Goal: Task Accomplishment & Management: Manage account settings

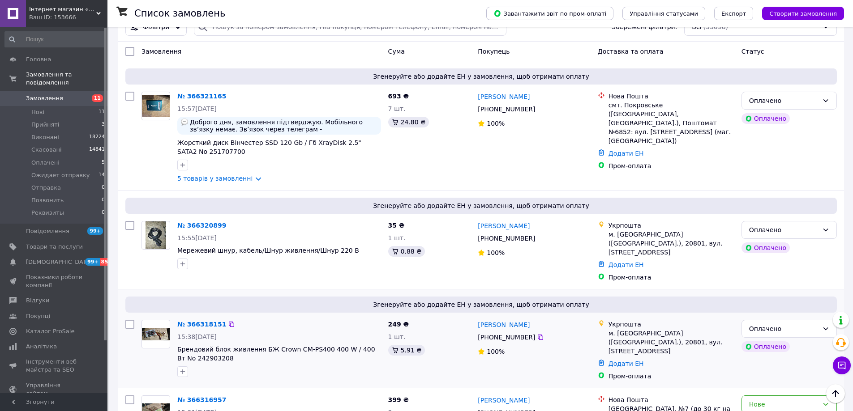
scroll to position [134, 0]
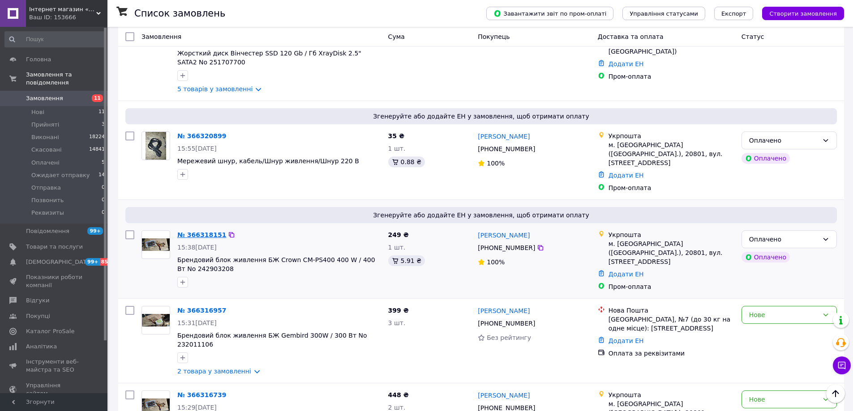
click at [192, 231] on link "№ 366318151" at bounding box center [201, 234] width 49 height 7
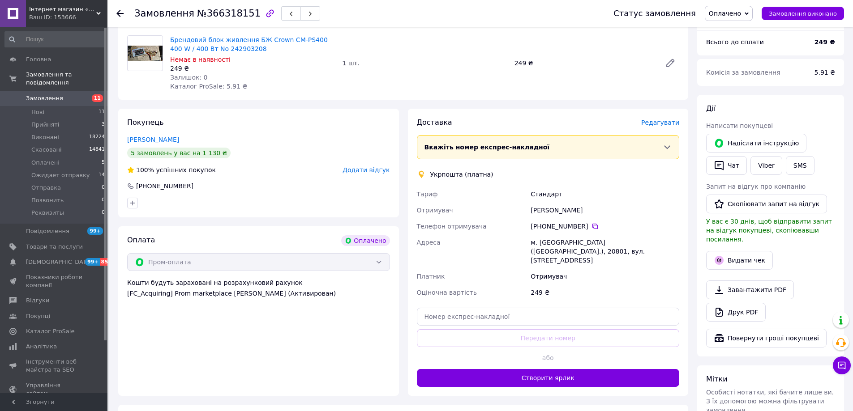
scroll to position [436, 0]
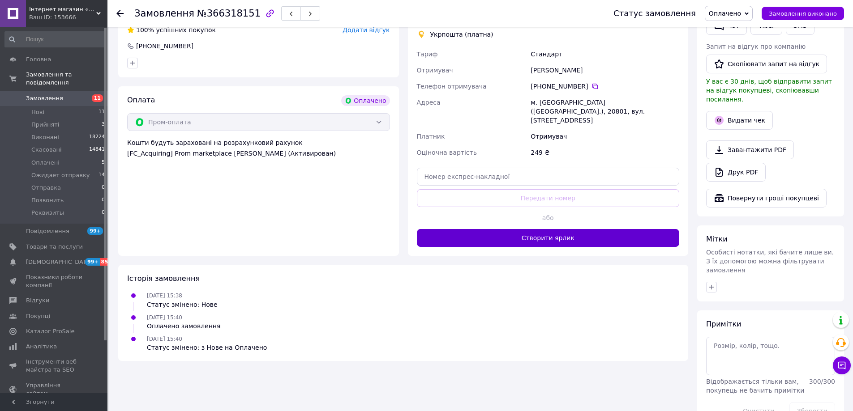
click at [533, 229] on button "Створити ярлик" at bounding box center [548, 238] width 263 height 18
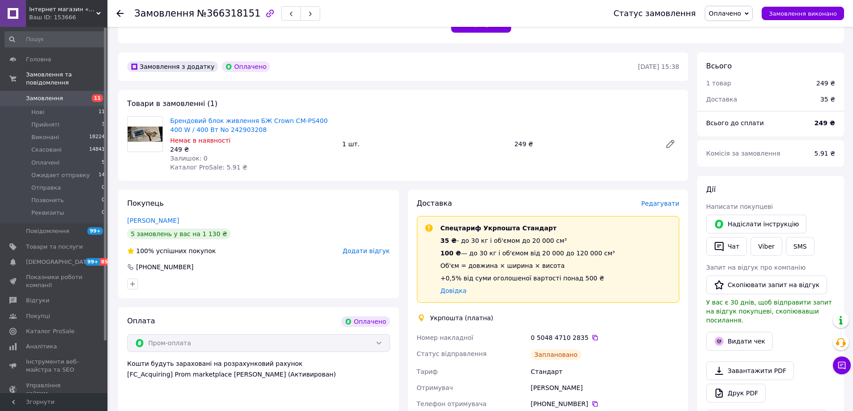
scroll to position [212, 0]
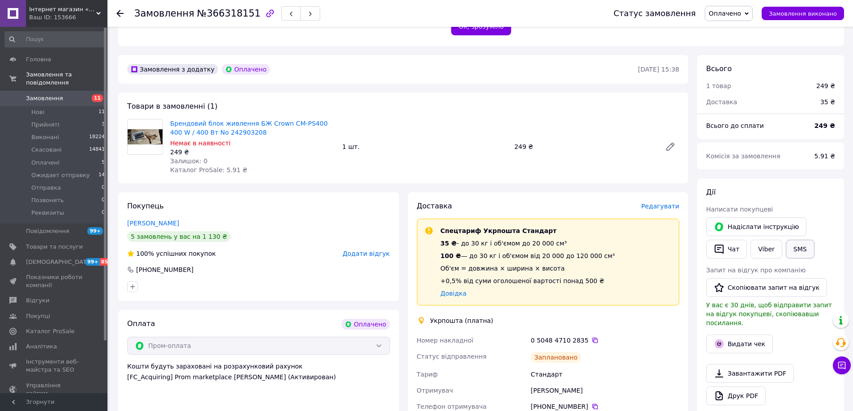
click at [799, 246] on button "SMS" at bounding box center [800, 249] width 29 height 19
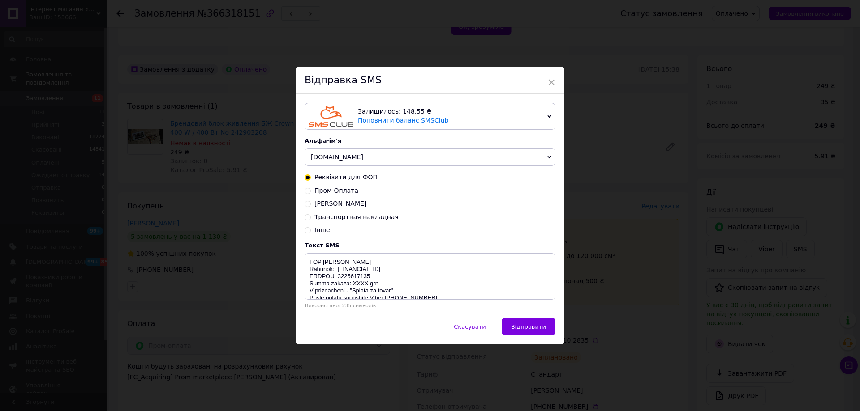
click at [334, 188] on span "Пром-Оплата" at bounding box center [336, 190] width 44 height 7
click at [311, 188] on input "Пром-Оплата" at bounding box center [307, 190] width 6 height 6
radio input "true"
radio input "false"
type textarea "Vash zakaz prinjat i bydet otpravlen soglasno grafika [URL][DOMAIN_NAME] Nash t…"
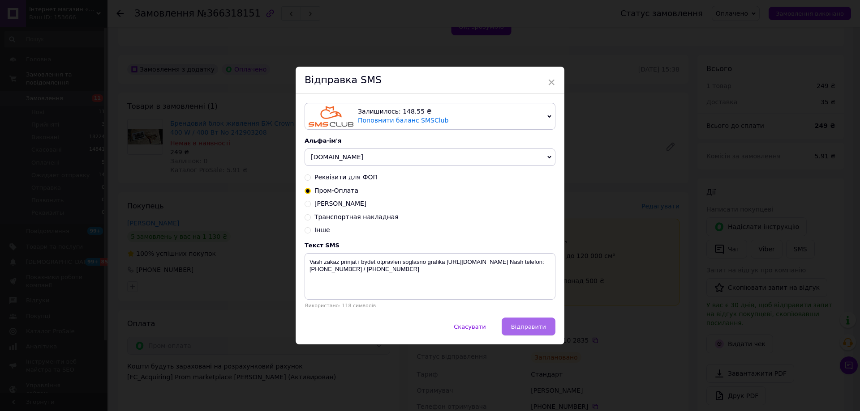
drag, startPoint x: 519, startPoint y: 318, endPoint x: 523, endPoint y: 330, distance: 13.3
click at [519, 318] on div "Залишилось: 148.55 ₴ Поповнити баланс SMSClub Підключити LetsAds Альфа-ім'я [DO…" at bounding box center [429, 206] width 269 height 224
click at [524, 330] on span "Відправити" at bounding box center [528, 327] width 35 height 7
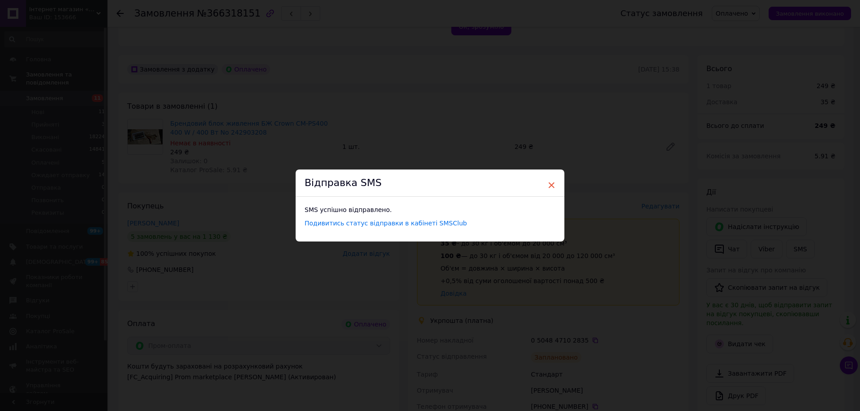
click at [547, 187] on span "×" at bounding box center [551, 185] width 8 height 15
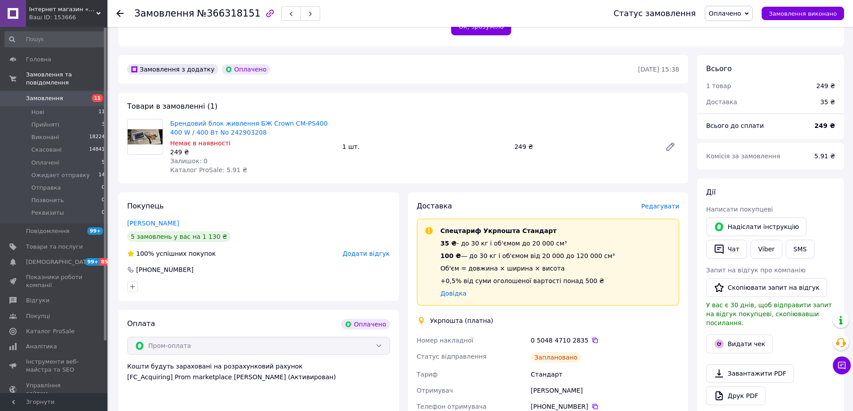
click at [750, 18] on span "Оплачено" at bounding box center [729, 13] width 48 height 15
click at [753, 74] on li "Ожидает отправку" at bounding box center [739, 71] width 68 height 13
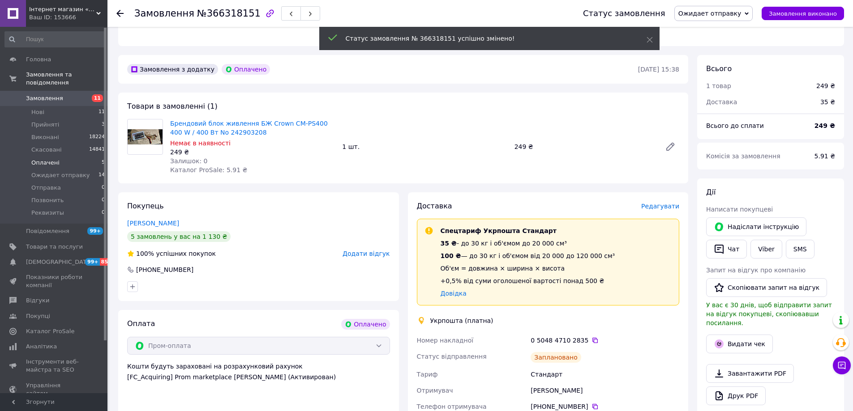
click at [57, 158] on li "Оплачені 5" at bounding box center [55, 163] width 110 height 13
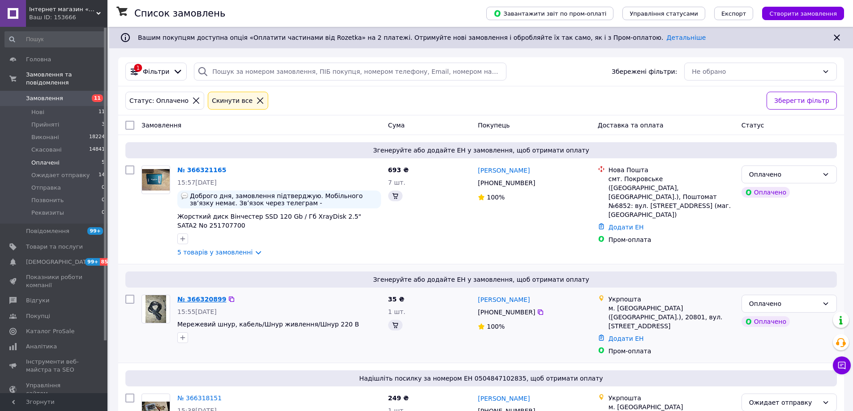
click at [193, 300] on link "№ 366320899" at bounding box center [201, 299] width 49 height 7
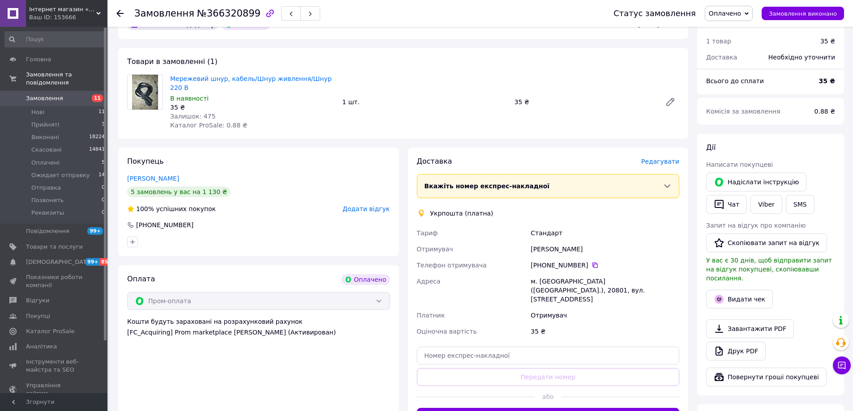
scroll to position [289, 0]
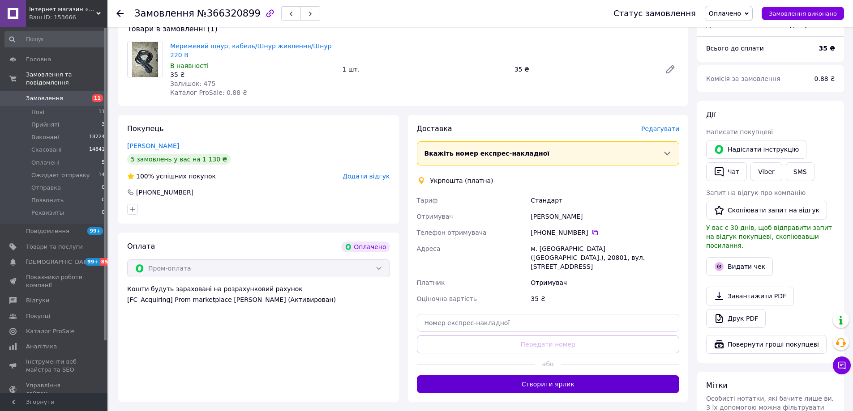
click at [519, 376] on button "Створити ярлик" at bounding box center [548, 385] width 263 height 18
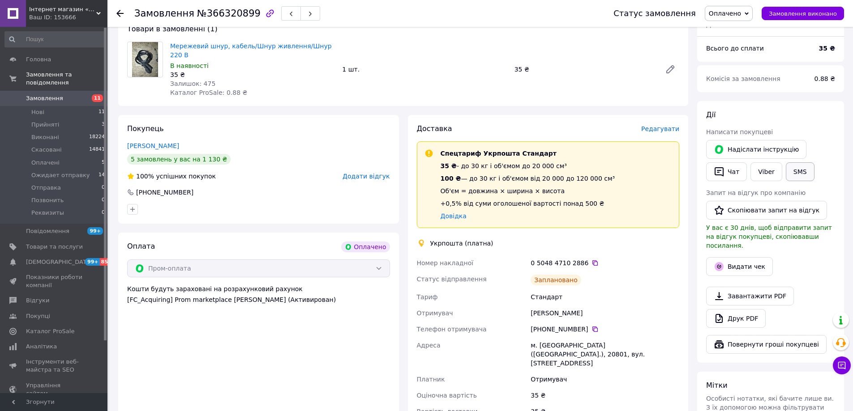
click at [796, 163] on button "SMS" at bounding box center [800, 172] width 29 height 19
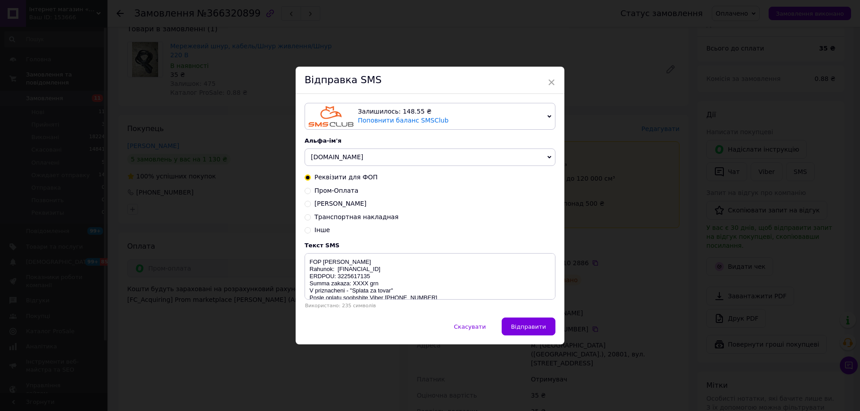
click at [348, 190] on span "Пром-Оплата" at bounding box center [336, 190] width 44 height 7
click at [311, 190] on input "Пром-Оплата" at bounding box center [307, 190] width 6 height 6
radio input "true"
radio input "false"
type textarea "Vash zakaz prinjat i bydet otpravlen soglasno grafika [URL][DOMAIN_NAME] Nash t…"
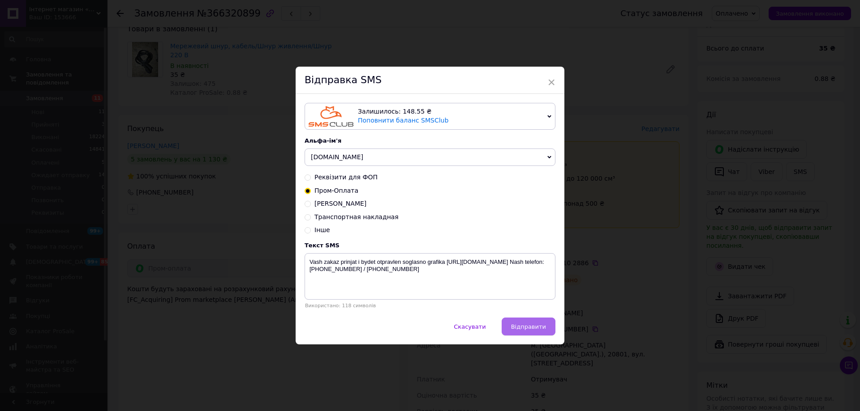
click at [534, 326] on span "Відправити" at bounding box center [528, 327] width 35 height 7
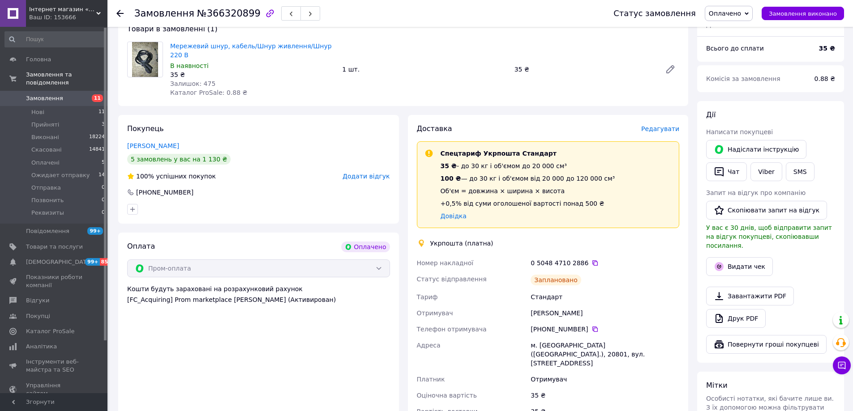
click at [740, 21] on div "Статус замовлення Оплачено Прийнято Виконано Скасовано Ожидает отправку Отправк…" at bounding box center [719, 13] width 248 height 27
click at [739, 10] on span "Оплачено" at bounding box center [725, 13] width 32 height 7
click at [749, 71] on li "Ожидает отправку" at bounding box center [739, 71] width 68 height 13
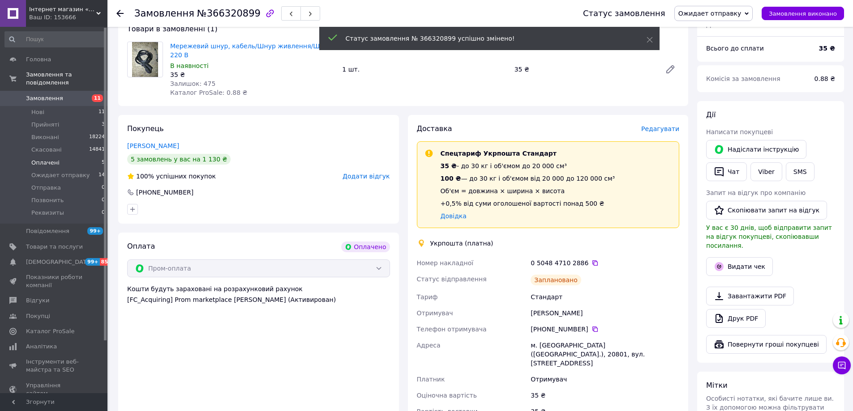
click at [52, 159] on span "Оплачені" at bounding box center [45, 163] width 28 height 8
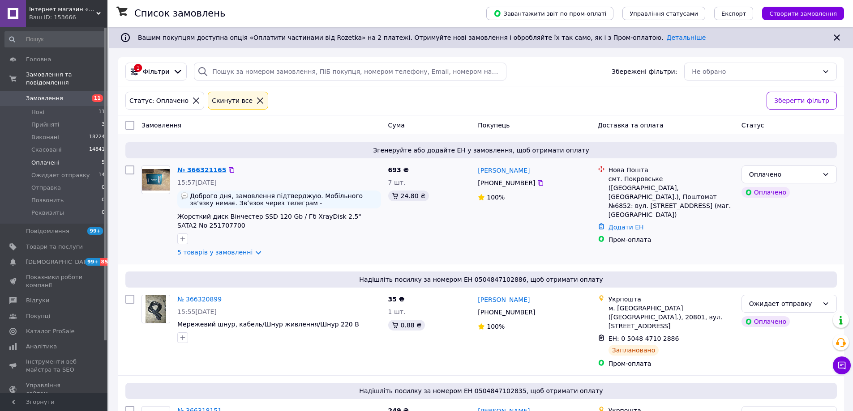
click at [194, 171] on link "№ 366321165" at bounding box center [201, 170] width 49 height 7
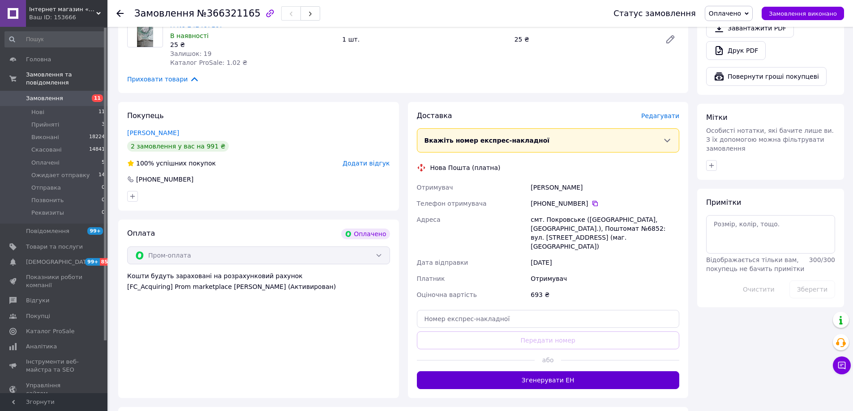
scroll to position [627, 0]
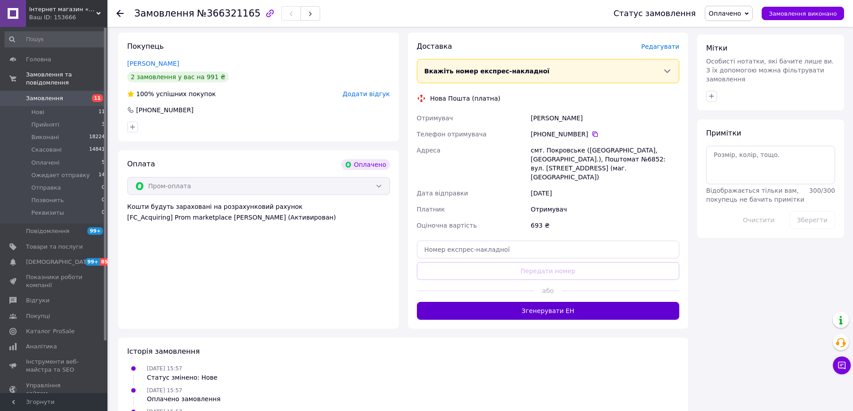
click at [533, 302] on button "Згенерувати ЕН" at bounding box center [548, 311] width 263 height 18
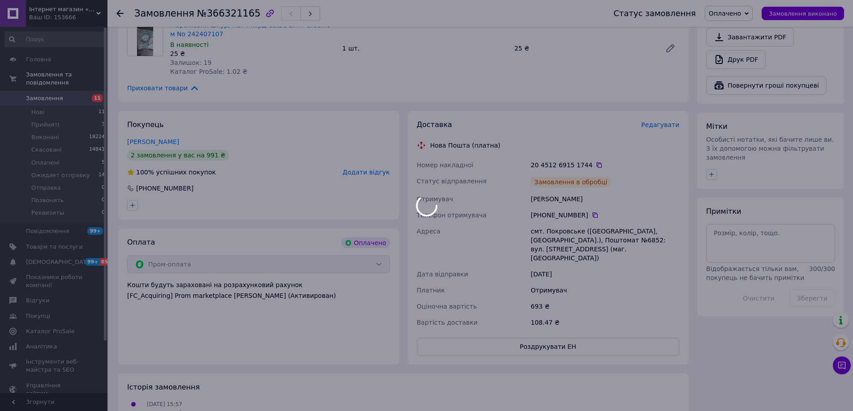
scroll to position [419, 0]
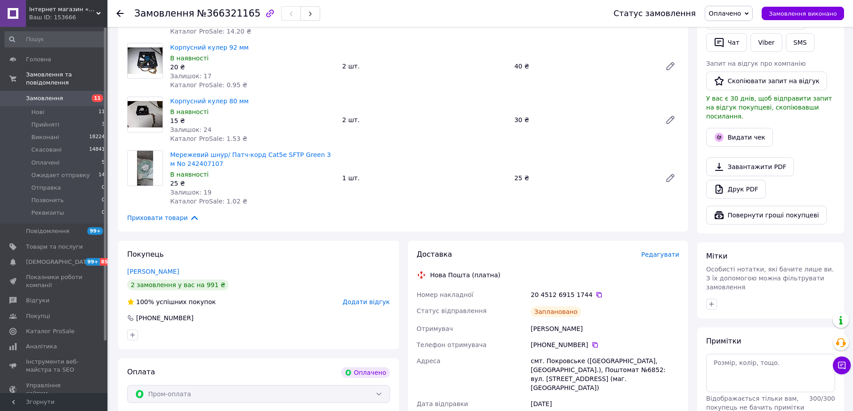
click at [743, 18] on span "Оплачено" at bounding box center [729, 13] width 48 height 15
click at [740, 76] on li "Ожидает отправку" at bounding box center [739, 71] width 68 height 13
click at [843, 368] on icon at bounding box center [841, 365] width 9 height 9
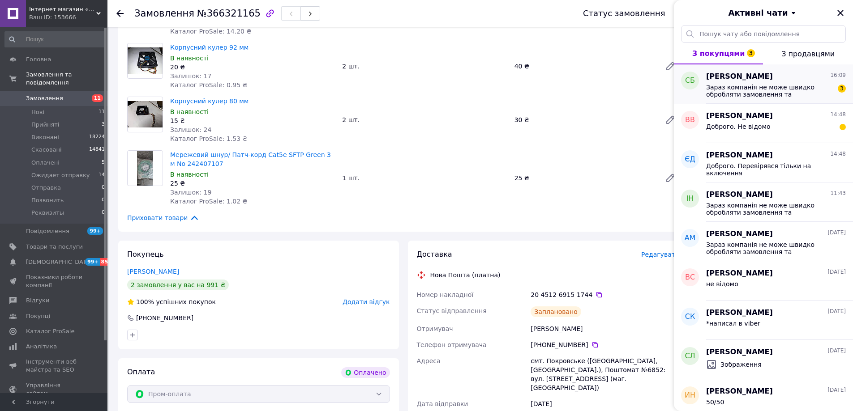
click at [728, 73] on span "[PERSON_NAME]" at bounding box center [739, 77] width 67 height 10
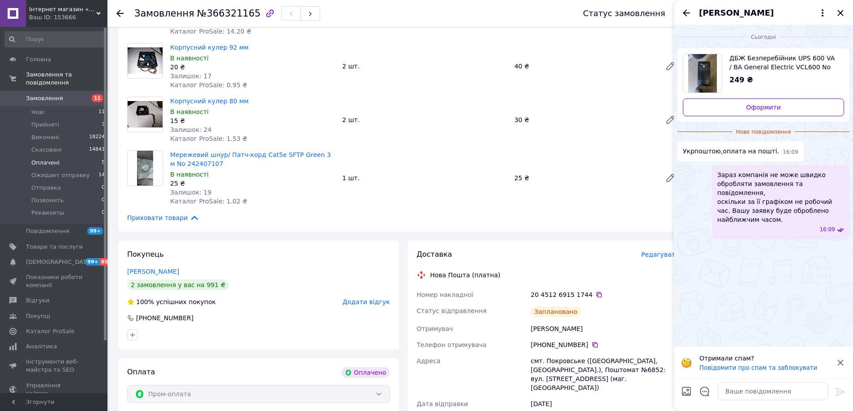
click at [81, 157] on li "Оплачені 5" at bounding box center [55, 163] width 110 height 13
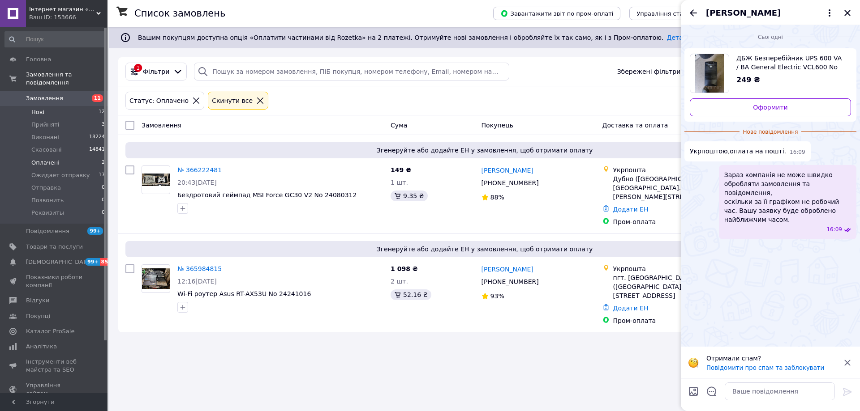
click at [52, 106] on li "Нові 12" at bounding box center [55, 112] width 110 height 13
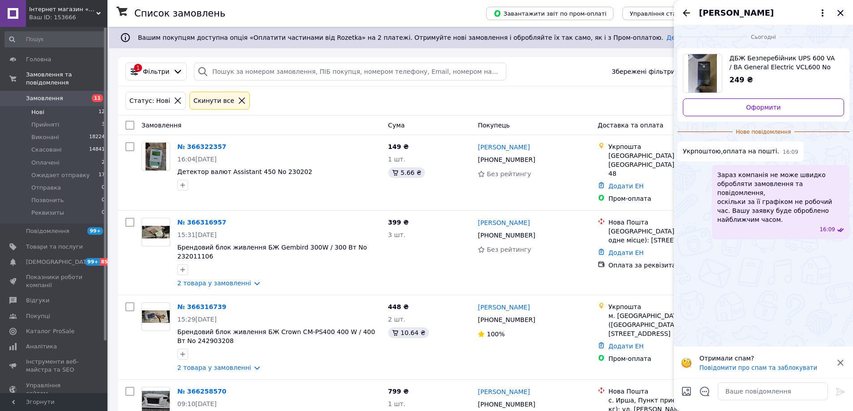
click at [838, 9] on icon "Закрити" at bounding box center [840, 13] width 11 height 11
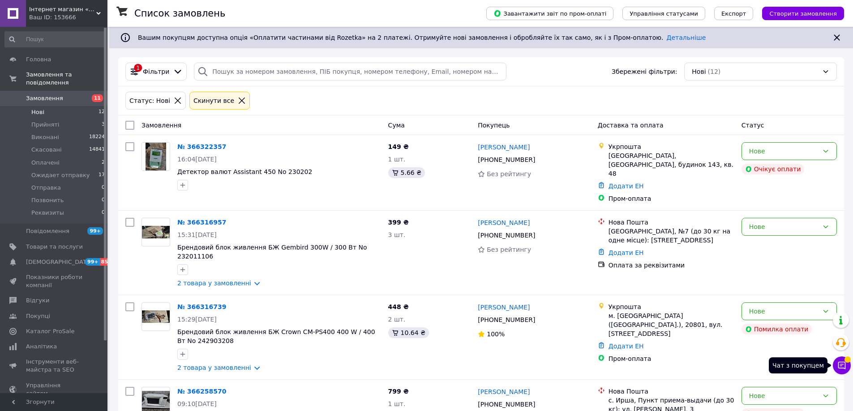
click at [837, 363] on icon at bounding box center [841, 365] width 9 height 9
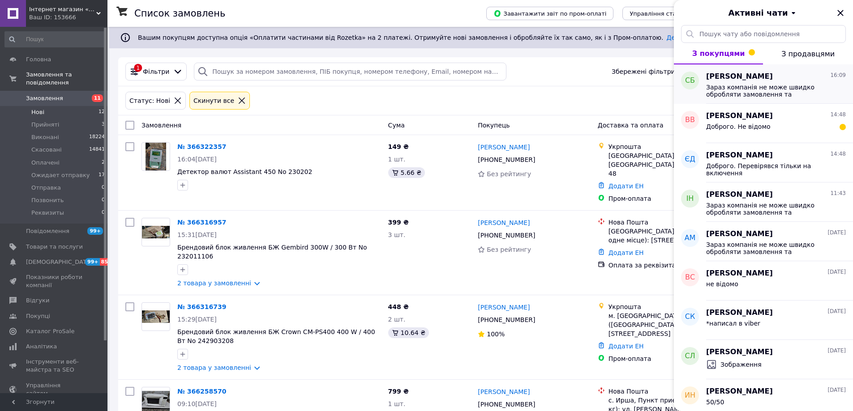
click at [779, 92] on span "Зараз компанія не може швидко обробляти замовлення та повідомлення, оскільки за…" at bounding box center [769, 91] width 127 height 14
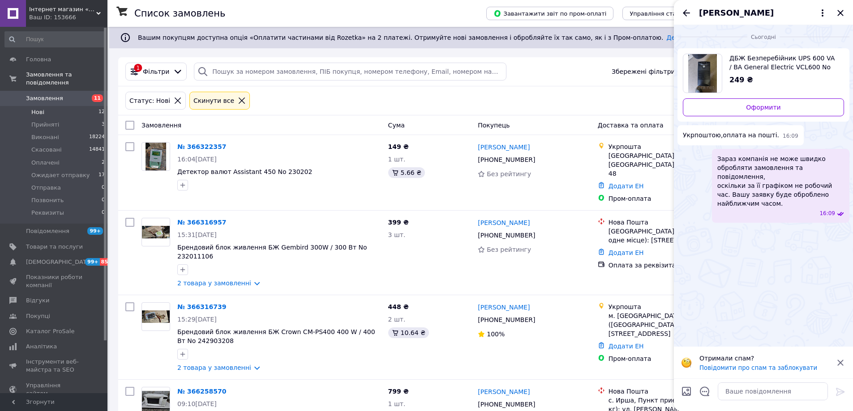
click at [733, 403] on div at bounding box center [772, 391] width 117 height 25
click at [742, 390] on textarea at bounding box center [773, 392] width 110 height 18
type textarea "Ghjv jgkfnf"
type textarea "Пром оплата або оплата на реквізити"
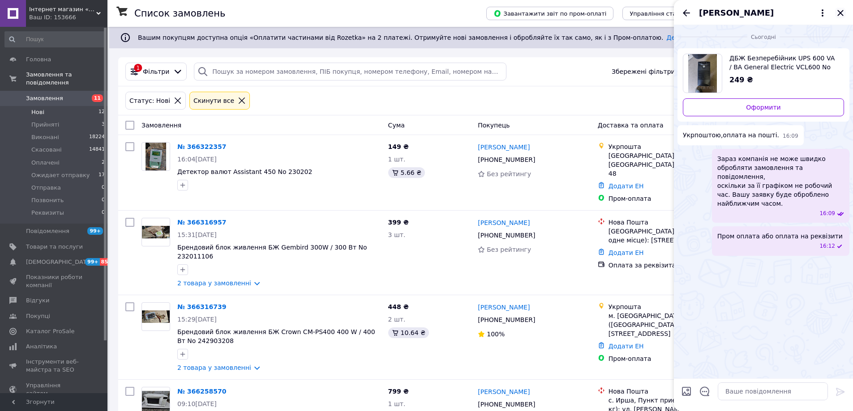
click at [845, 11] on icon "Закрити" at bounding box center [840, 13] width 11 height 11
